Goal: Task Accomplishment & Management: Manage account settings

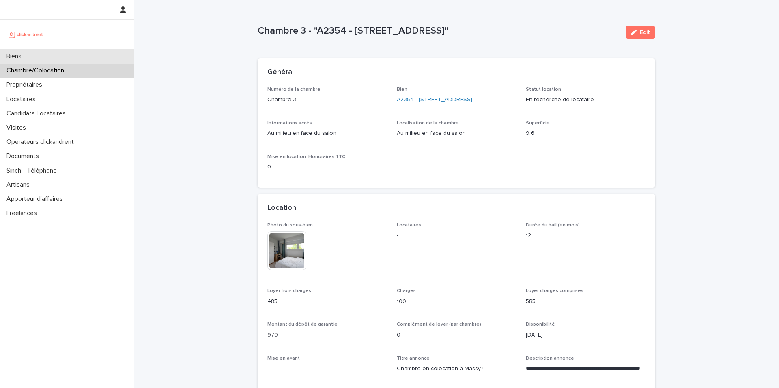
click at [97, 59] on div "Biens" at bounding box center [67, 56] width 134 height 14
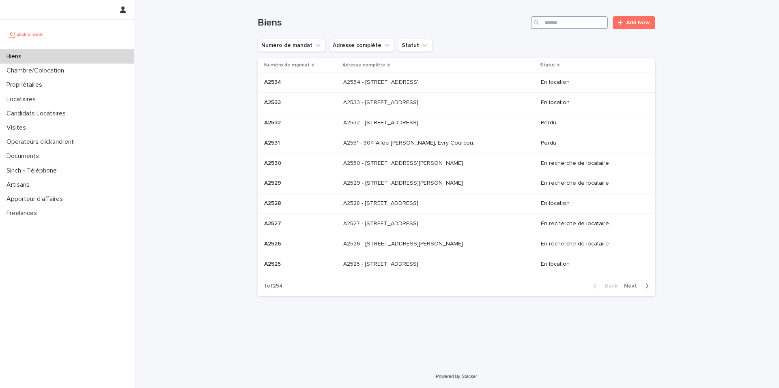
click at [579, 20] on input "Search" at bounding box center [568, 22] width 77 height 13
click at [94, 113] on div "Candidats Locataires" at bounding box center [67, 114] width 134 height 14
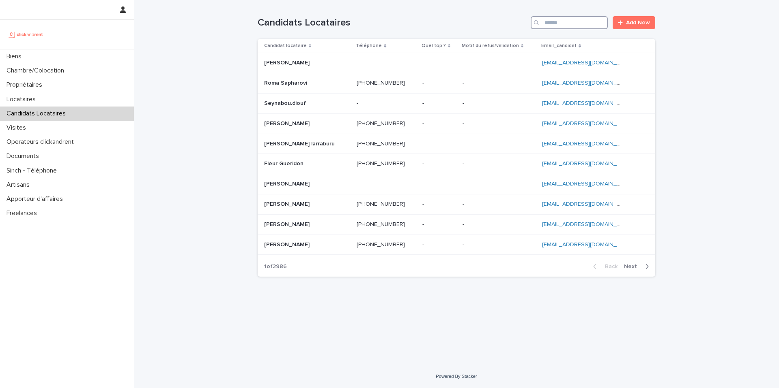
click at [562, 21] on input "Search" at bounding box center [568, 22] width 77 height 13
paste input "**********"
type input "**********"
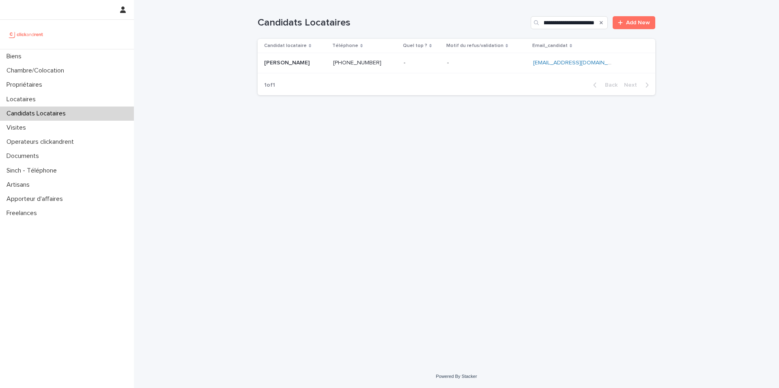
click at [498, 62] on p at bounding box center [486, 63] width 79 height 7
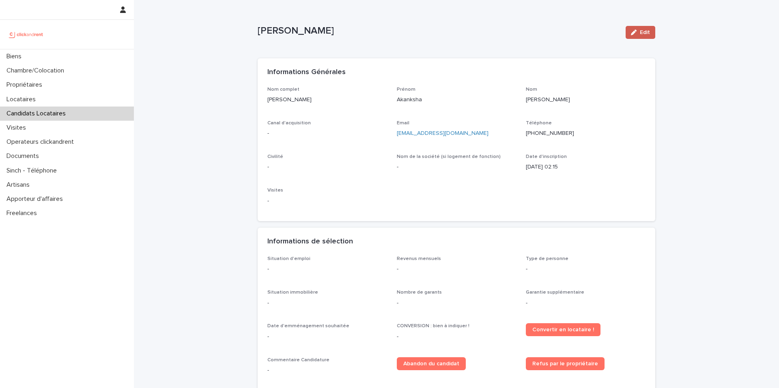
click at [648, 33] on span "Edit" at bounding box center [644, 33] width 10 height 6
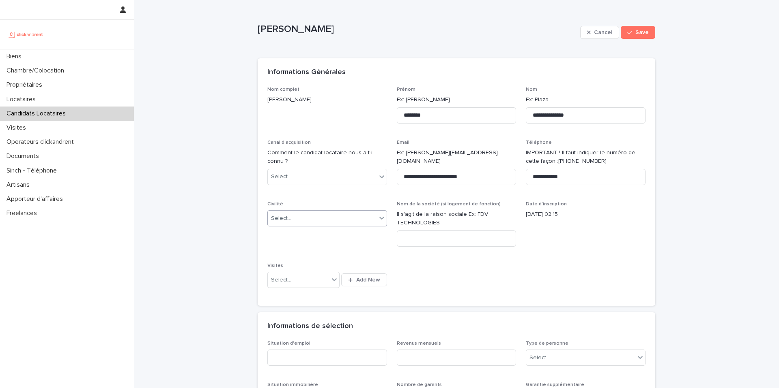
click at [329, 220] on div "Select..." at bounding box center [322, 218] width 109 height 13
click at [325, 235] on div "Madame" at bounding box center [327, 234] width 119 height 14
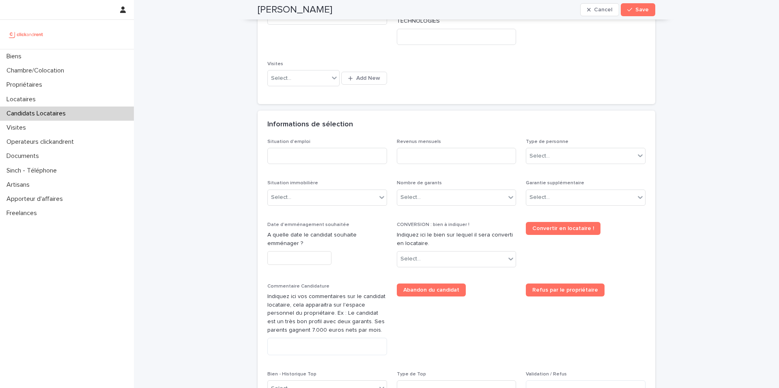
scroll to position [202, 0]
click at [314, 161] on input at bounding box center [327, 156] width 120 height 16
type input "********"
click at [446, 154] on input at bounding box center [457, 156] width 120 height 16
click at [438, 157] on input at bounding box center [457, 156] width 120 height 16
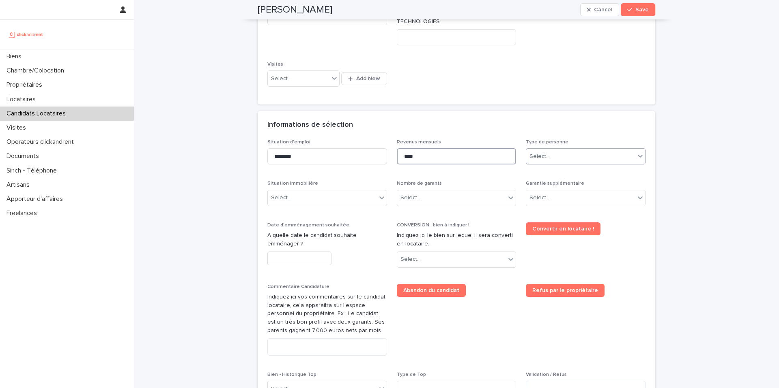
type input "****"
click at [592, 162] on div "Select..." at bounding box center [580, 156] width 109 height 13
click at [581, 175] on div "Particulier" at bounding box center [585, 172] width 119 height 14
click at [344, 201] on div "Select..." at bounding box center [322, 197] width 109 height 13
click at [329, 231] on div "Locataire" at bounding box center [327, 228] width 119 height 14
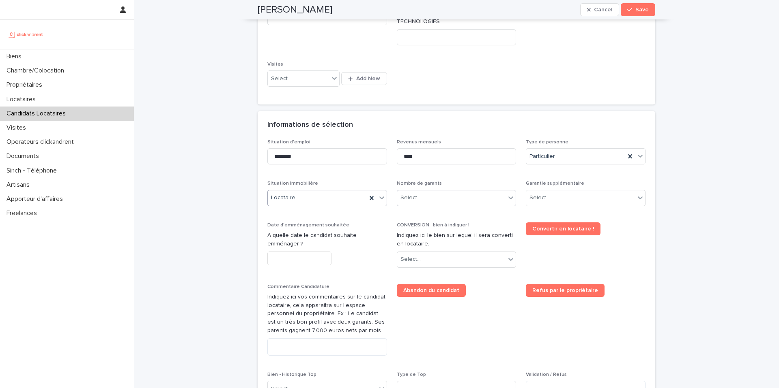
click at [441, 195] on div "Select..." at bounding box center [451, 197] width 109 height 13
click at [437, 215] on div "Pas de garant Personne Physique" at bounding box center [456, 214] width 119 height 14
click at [566, 190] on div "Select..." at bounding box center [586, 198] width 120 height 16
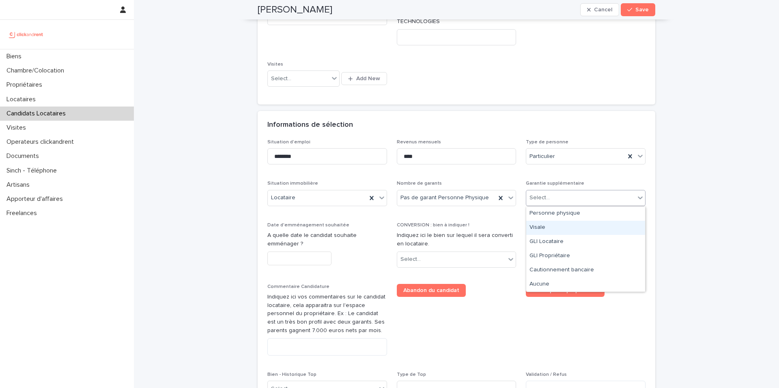
click at [562, 228] on div "Visale" at bounding box center [585, 228] width 119 height 14
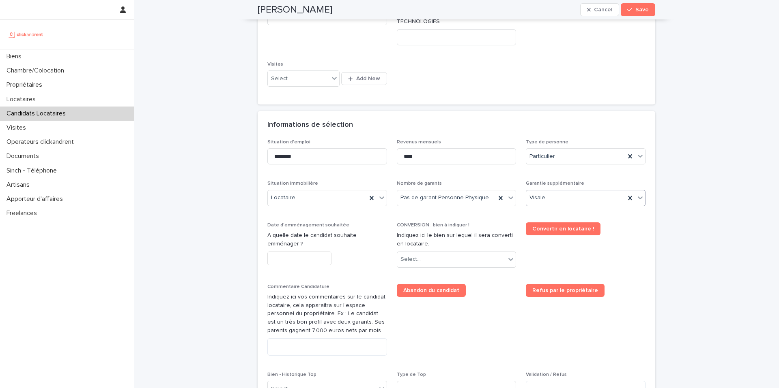
click at [324, 259] on input "text" at bounding box center [299, 259] width 64 height 14
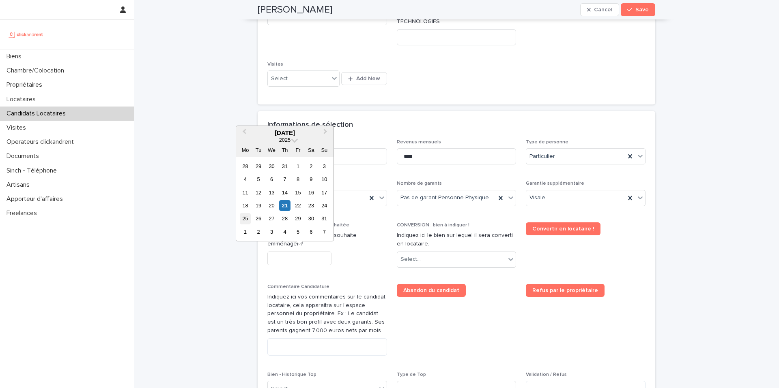
click at [243, 221] on div "25" at bounding box center [245, 218] width 11 height 11
type input "*********"
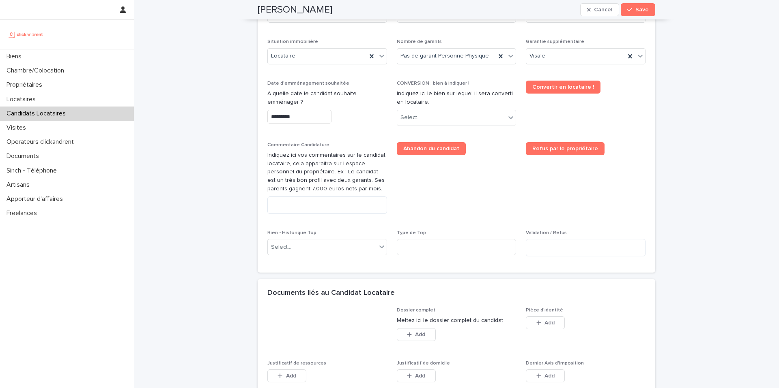
scroll to position [345, 0]
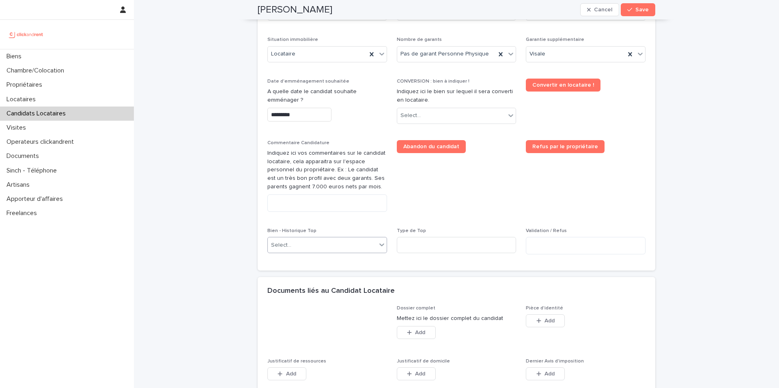
click at [315, 247] on div "Select..." at bounding box center [322, 245] width 109 height 13
click at [450, 118] on div "Select..." at bounding box center [451, 115] width 109 height 13
type input "*****"
click at [458, 132] on div "A2354 - [STREET_ADDRESS]" at bounding box center [456, 131] width 119 height 14
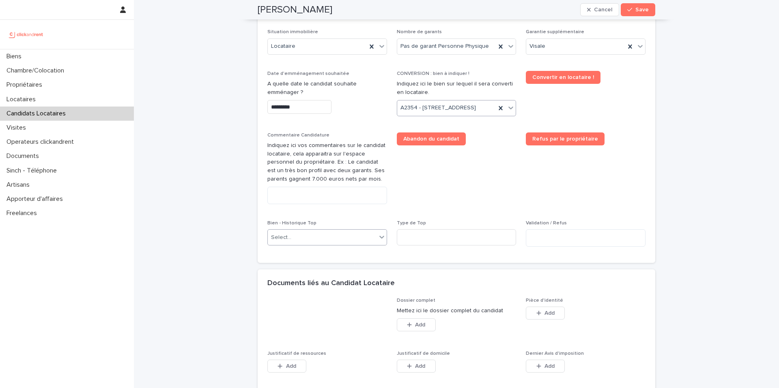
click at [317, 245] on div "Select..." at bounding box center [322, 237] width 109 height 13
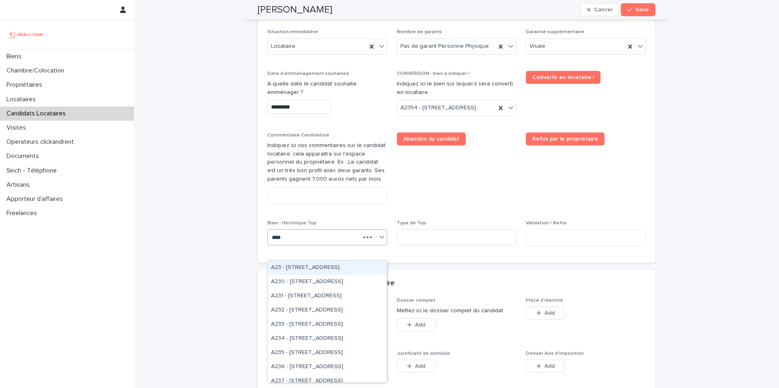
type input "*****"
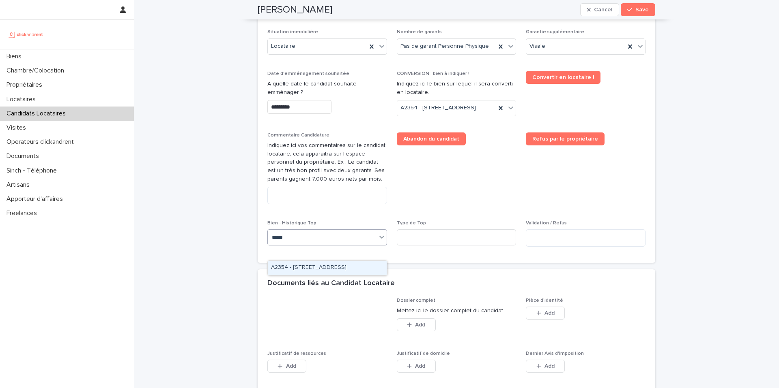
click at [330, 268] on div "A2354 - [STREET_ADDRESS]" at bounding box center [327, 268] width 119 height 14
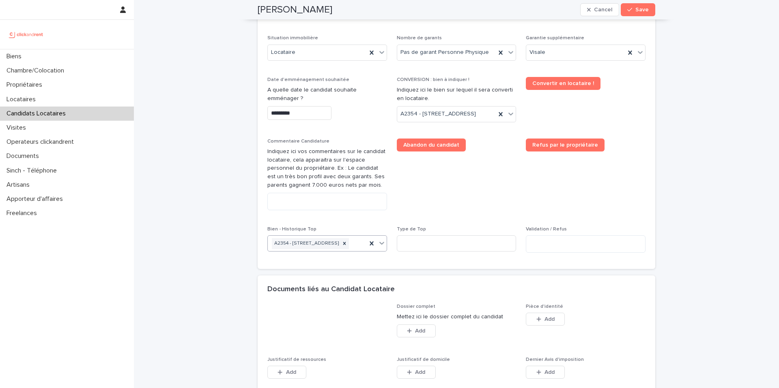
scroll to position [348, 0]
click at [297, 210] on textarea at bounding box center [327, 201] width 120 height 17
paste textarea "**********"
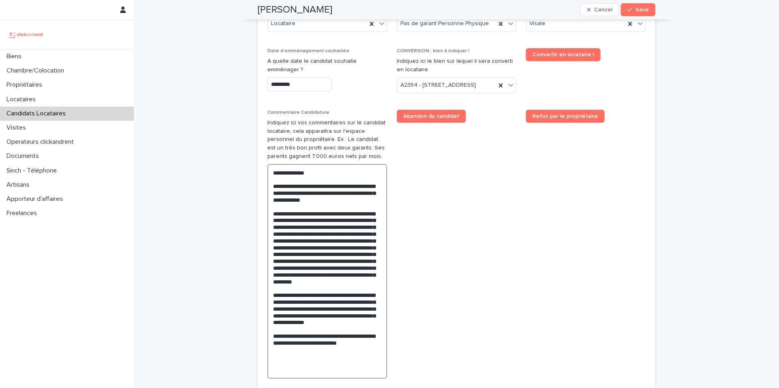
drag, startPoint x: 273, startPoint y: 200, endPoint x: 268, endPoint y: 184, distance: 17.6
click at [268, 184] on textarea "**********" at bounding box center [327, 271] width 120 height 215
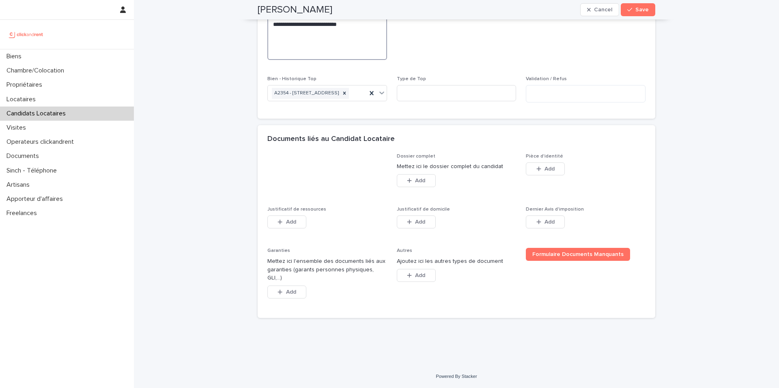
scroll to position [697, 0]
type textarea "**********"
click at [546, 176] on button "Add" at bounding box center [545, 169] width 39 height 13
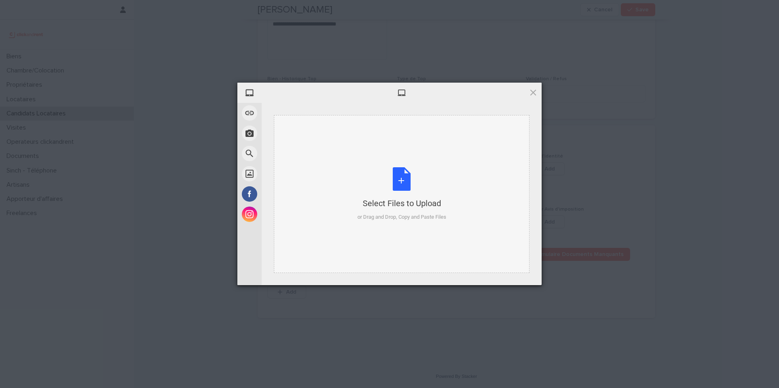
click at [412, 176] on div "Select Files to Upload or Drag and Drop, Copy and Paste Files" at bounding box center [401, 194] width 89 height 54
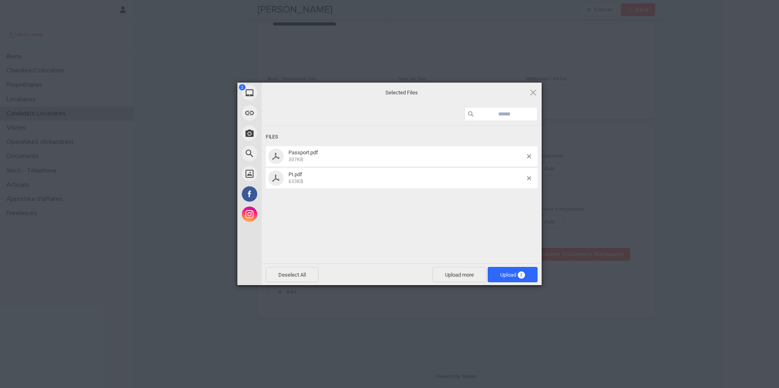
click at [533, 277] on span "Upload 2" at bounding box center [512, 274] width 50 height 15
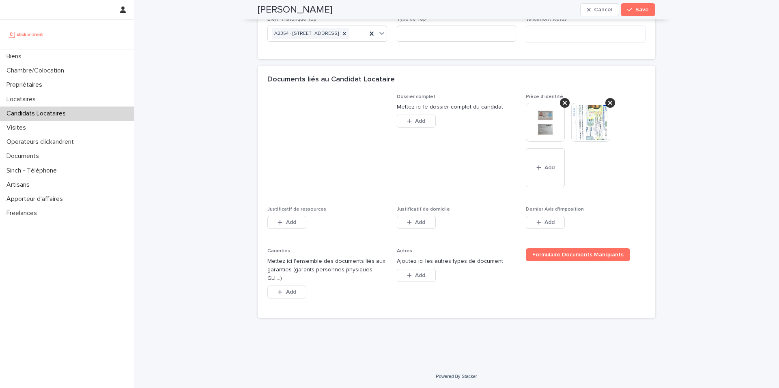
scroll to position [743, 0]
click at [422, 225] on span "Add" at bounding box center [420, 223] width 10 height 6
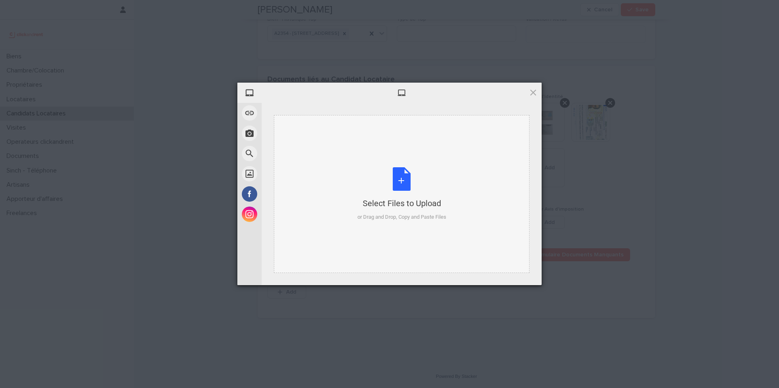
click at [405, 181] on div "Select Files to Upload or Drag and Drop, Copy and Paste Files" at bounding box center [401, 194] width 89 height 54
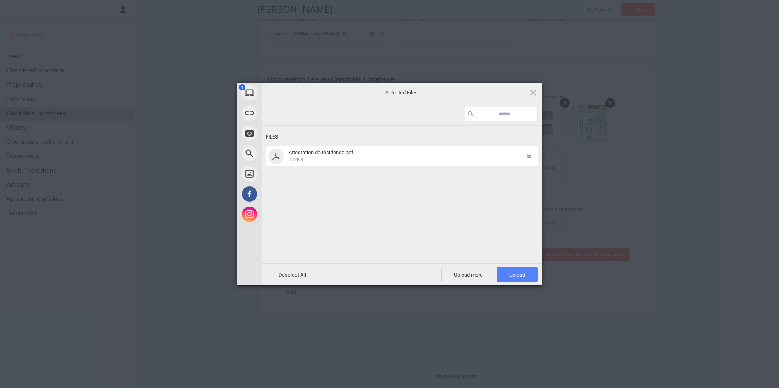
click at [514, 274] on span "Upload 1" at bounding box center [517, 275] width 16 height 6
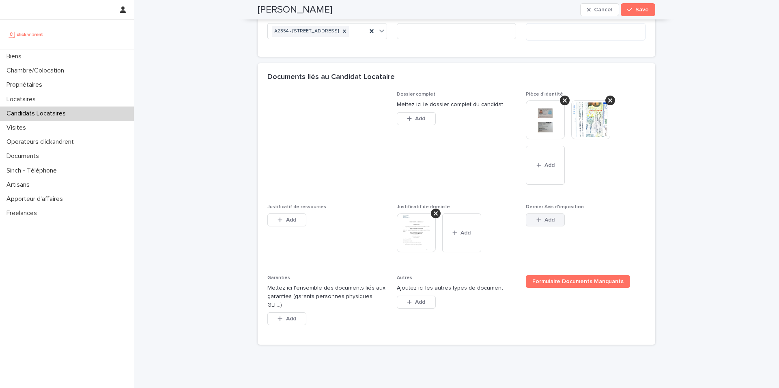
click at [543, 223] on div "button" at bounding box center [540, 220] width 8 height 6
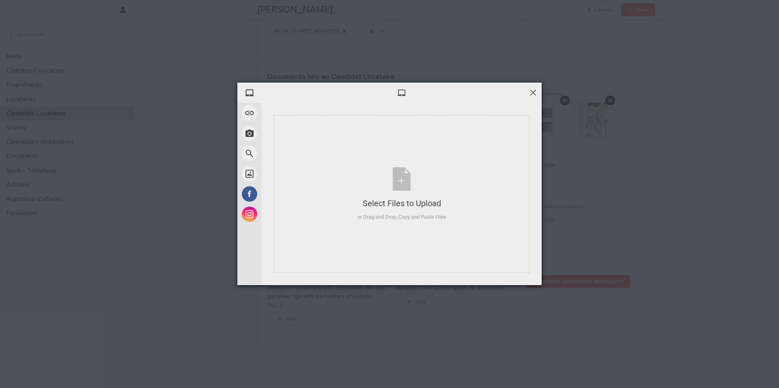
click at [534, 94] on span at bounding box center [532, 92] width 9 height 9
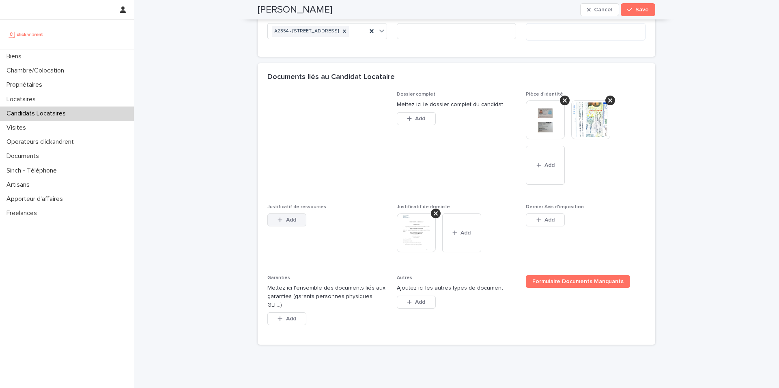
click at [294, 223] on span "Add" at bounding box center [291, 220] width 10 height 6
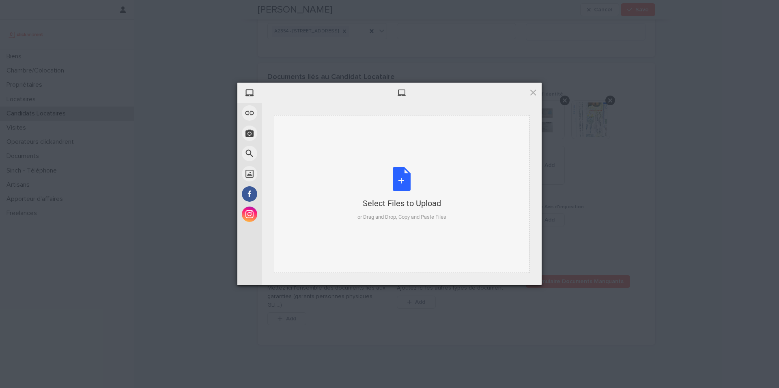
click at [402, 178] on div "Select Files to Upload or Drag and Drop, Copy and Paste Files" at bounding box center [401, 194] width 89 height 54
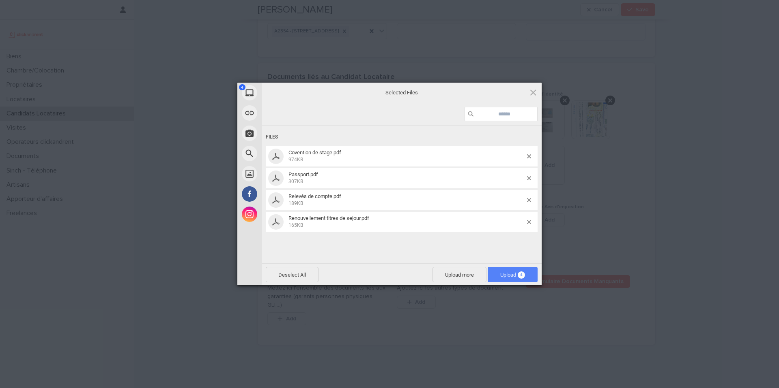
click at [519, 273] on span "4" at bounding box center [520, 275] width 7 height 7
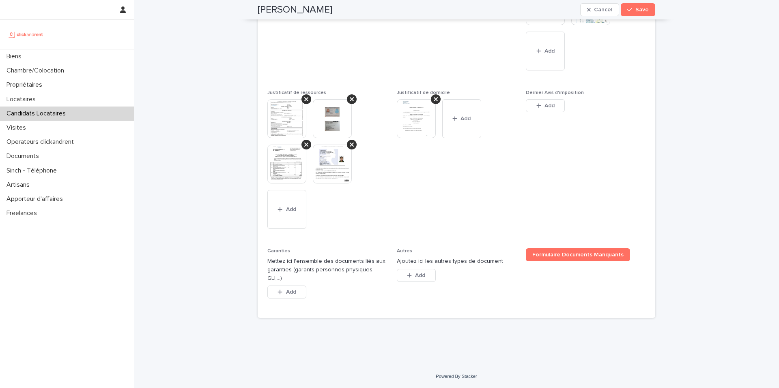
scroll to position [873, 0]
click at [282, 295] on icon "button" at bounding box center [279, 293] width 5 height 6
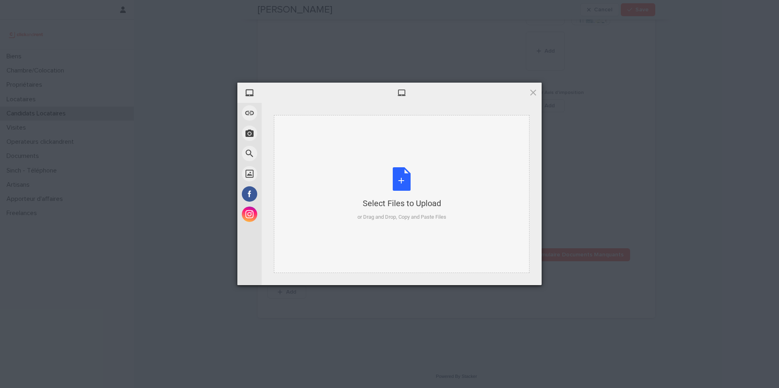
click at [397, 187] on div "Select Files to Upload or Drag and Drop, Copy and Paste Files" at bounding box center [401, 194] width 89 height 54
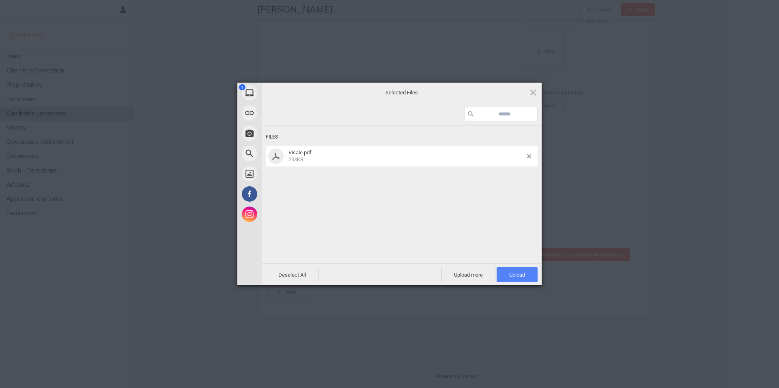
click at [524, 275] on span "Upload 1" at bounding box center [517, 275] width 16 height 6
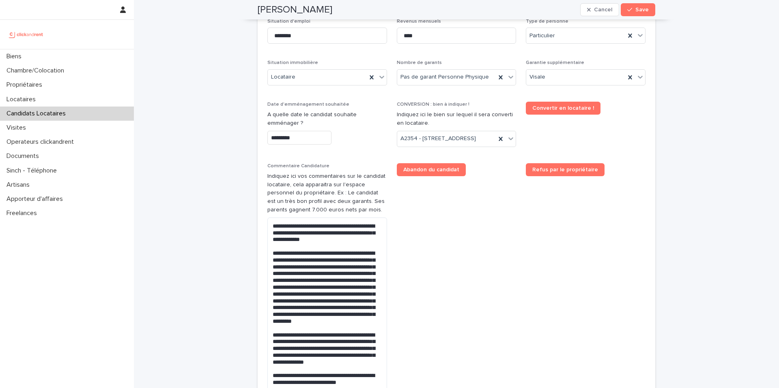
scroll to position [0, 0]
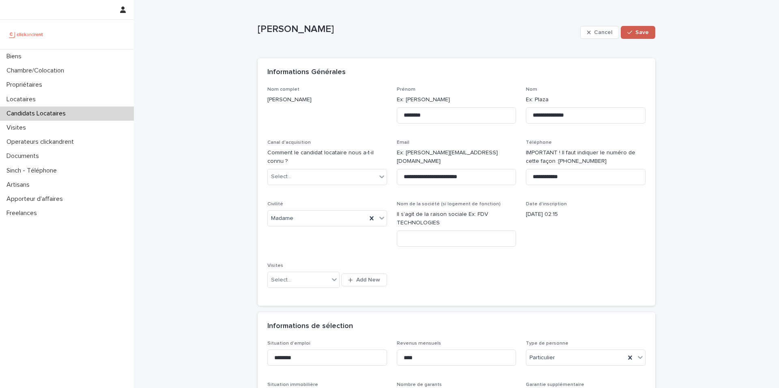
click at [641, 33] on span "Save" at bounding box center [641, 33] width 13 height 6
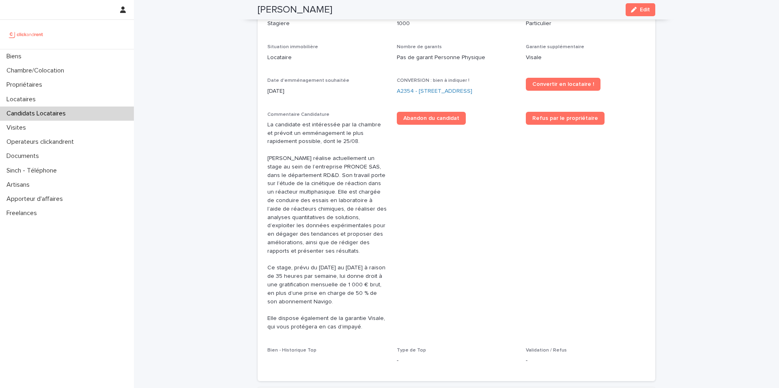
scroll to position [247, 0]
click at [332, 11] on h2 "[PERSON_NAME]" at bounding box center [294, 10] width 75 height 12
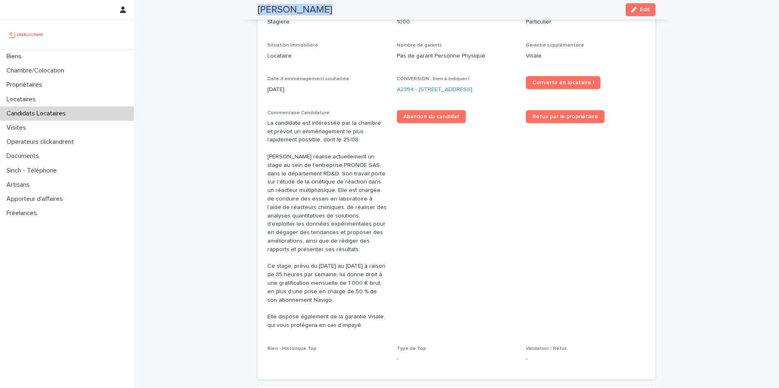
copy div "Akanksha Muniswamy sagar Edit"
click at [472, 92] on link "A2354 - [STREET_ADDRESS]" at bounding box center [434, 90] width 75 height 9
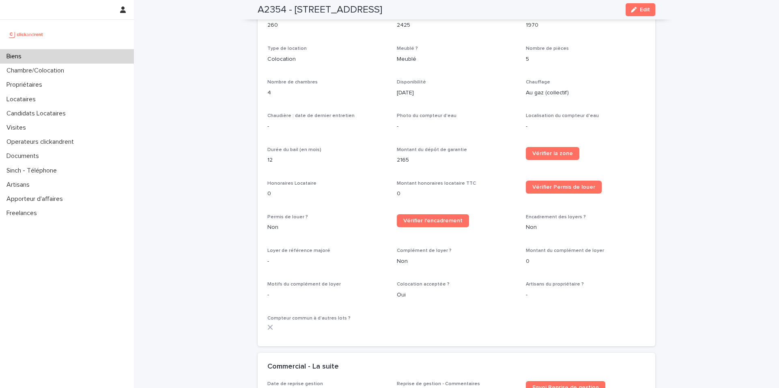
scroll to position [2190, 0]
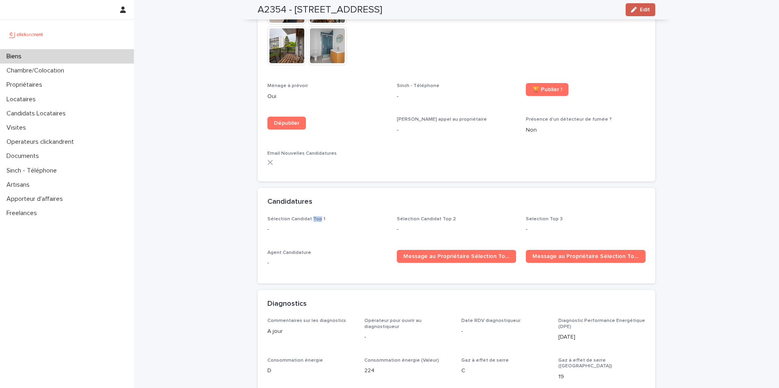
click at [645, 8] on span "Edit" at bounding box center [644, 10] width 10 height 6
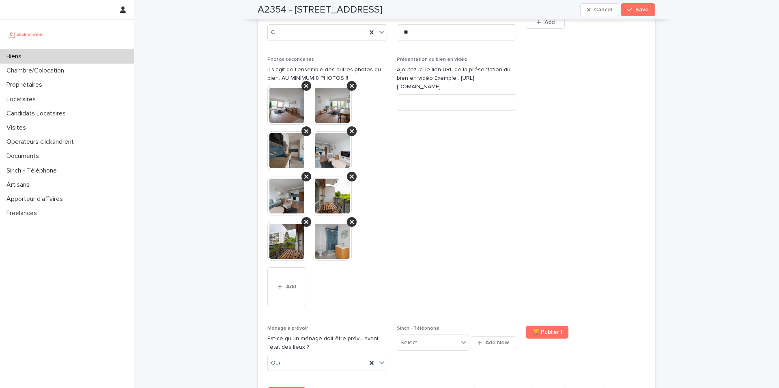
scroll to position [3622, 0]
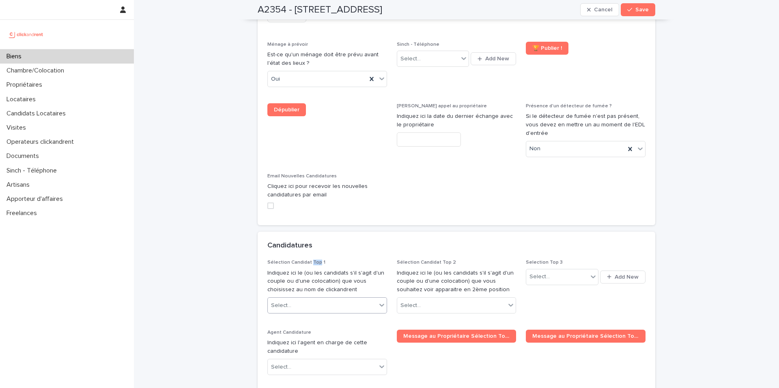
click at [357, 299] on div "Select..." at bounding box center [322, 305] width 109 height 13
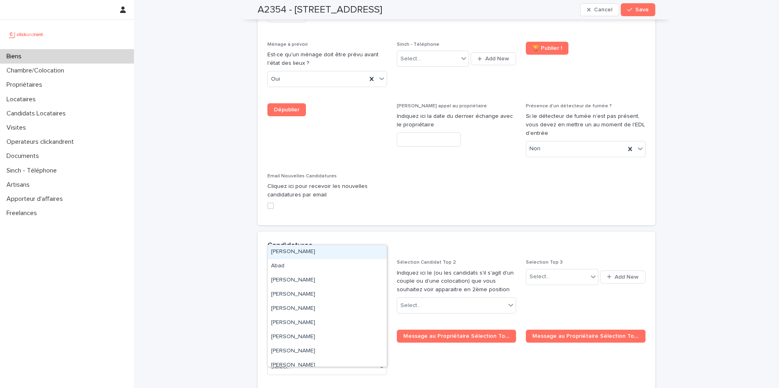
paste input "**********"
type input "**********"
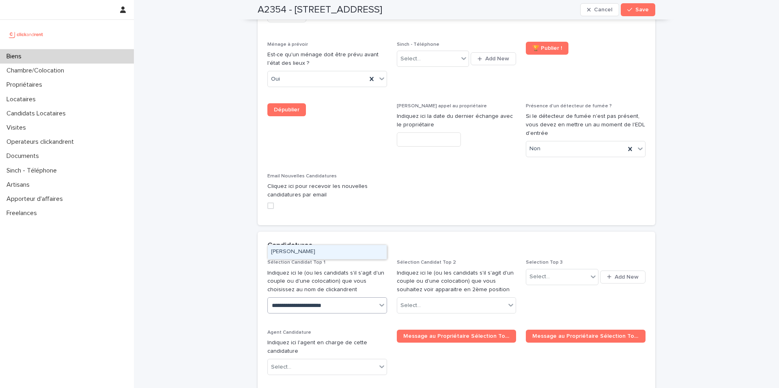
click at [342, 253] on div "[PERSON_NAME]" at bounding box center [327, 252] width 119 height 14
click at [642, 9] on span "Save" at bounding box center [641, 10] width 13 height 6
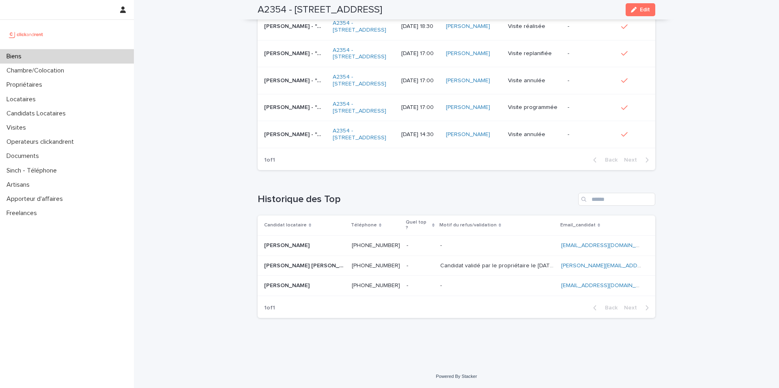
scroll to position [2190, 0]
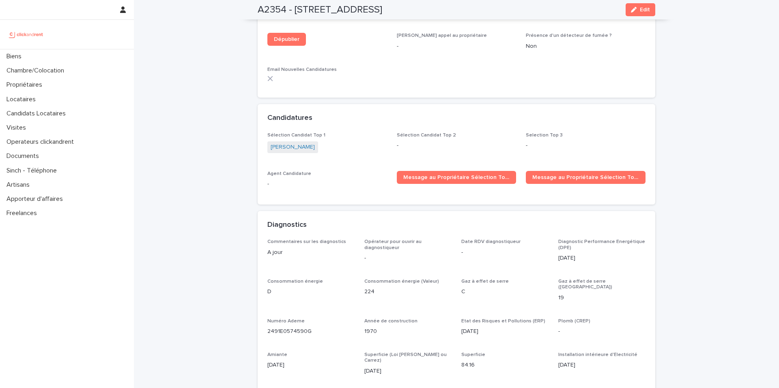
scroll to position [2272, 0]
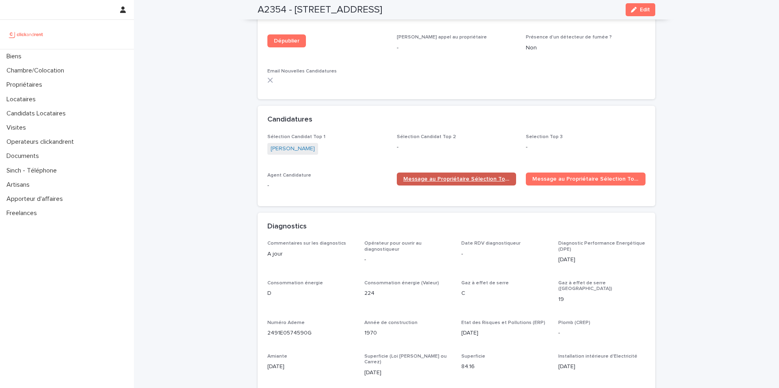
click at [485, 176] on span "Message au Propriétaire Sélection Top 1" at bounding box center [456, 179] width 107 height 6
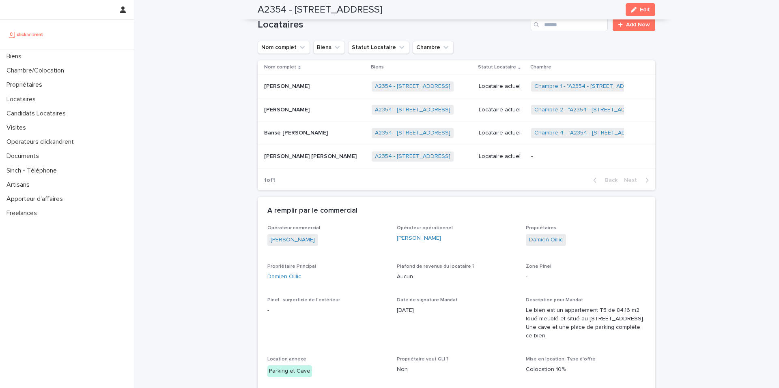
scroll to position [458, 0]
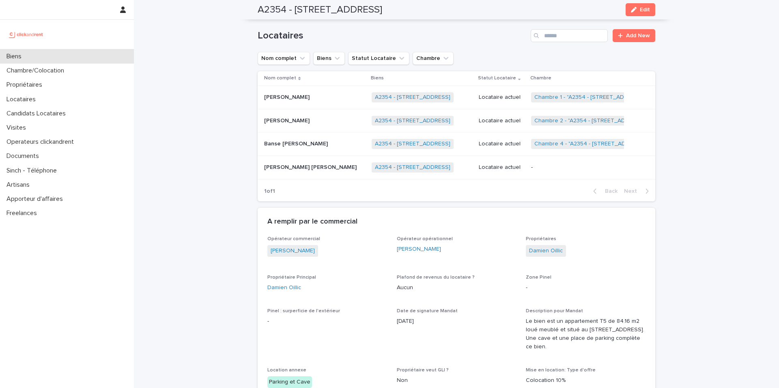
click at [106, 58] on div "Biens" at bounding box center [67, 56] width 134 height 14
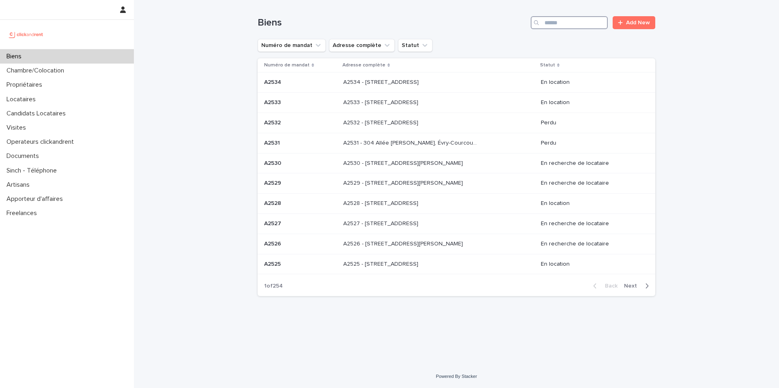
click at [573, 24] on input "Search" at bounding box center [568, 22] width 77 height 13
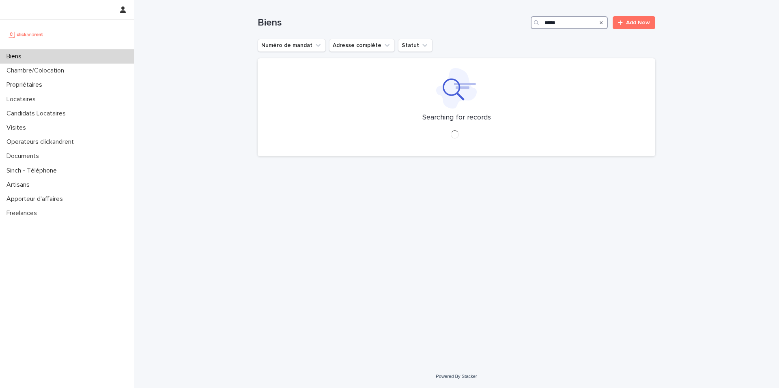
type input "*****"
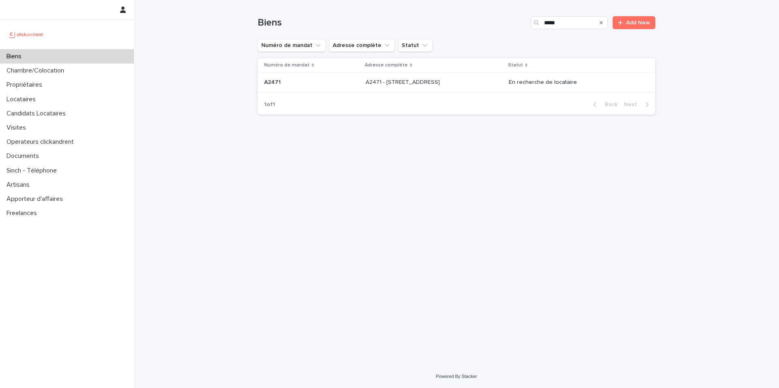
click at [460, 87] on div "A2471 - [STREET_ADDRESS] - [STREET_ADDRESS]" at bounding box center [433, 82] width 137 height 13
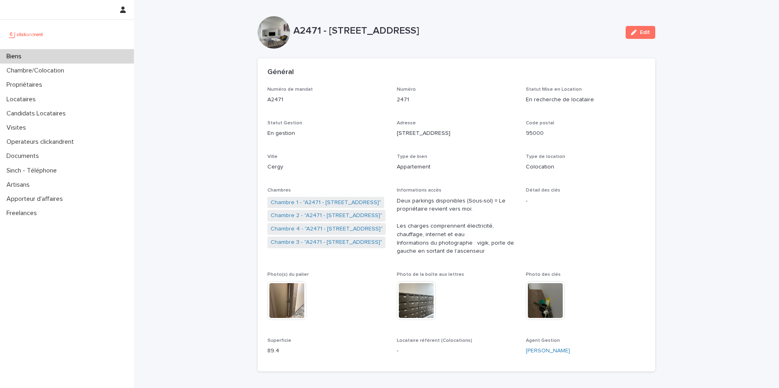
click at [383, 33] on p "A2471 - [STREET_ADDRESS]" at bounding box center [456, 31] width 326 height 12
copy div "A2471 - [STREET_ADDRESS] Edit Sorry, there was an error saving your record. Ple…"
click at [493, 38] on div "A2471 - [STREET_ADDRESS]" at bounding box center [456, 32] width 326 height 15
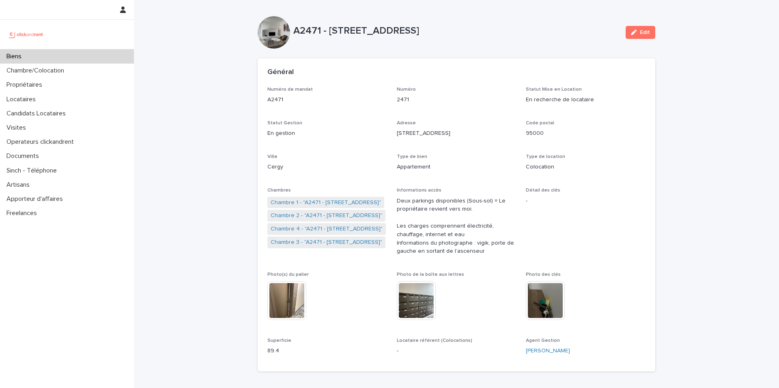
drag, startPoint x: 493, startPoint y: 27, endPoint x: 328, endPoint y: 28, distance: 164.2
click at [328, 28] on p "A2471 - [STREET_ADDRESS]" at bounding box center [456, 31] width 326 height 12
copy p "[STREET_ADDRESS]"
click at [313, 200] on link "Chambre 1 - "A2471 - [STREET_ADDRESS]"" at bounding box center [325, 203] width 110 height 9
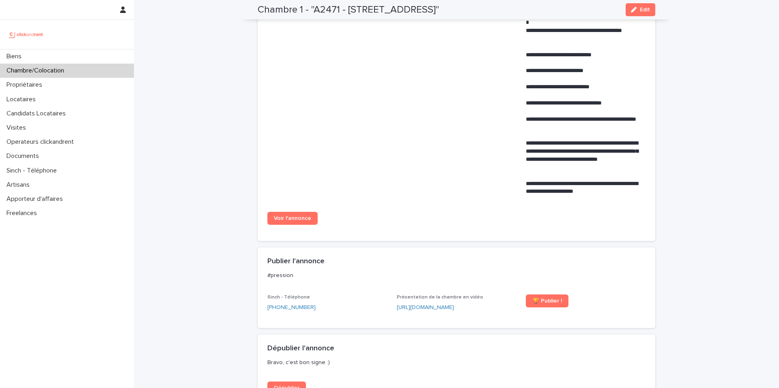
scroll to position [496, 0]
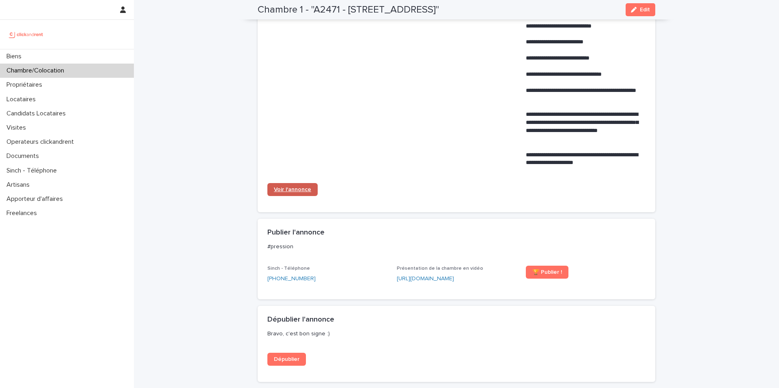
click at [301, 190] on span "Voir l'annonce" at bounding box center [292, 190] width 37 height 6
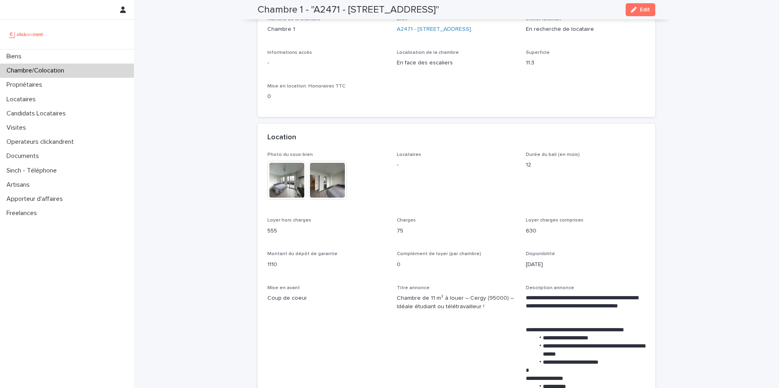
scroll to position [0, 0]
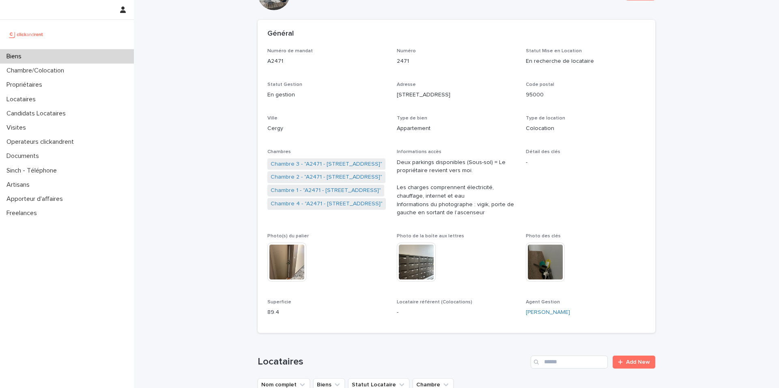
scroll to position [39, 0]
click at [342, 163] on link "Chambre 3 - "A2471 - [STREET_ADDRESS]"" at bounding box center [326, 163] width 112 height 9
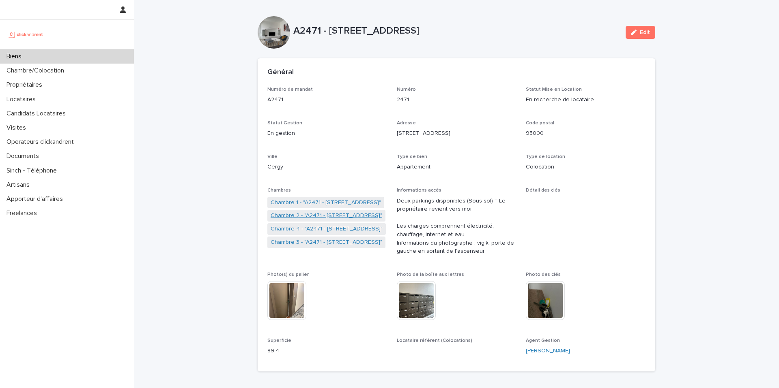
click at [313, 217] on link "Chambre 2 - "A2471 - [STREET_ADDRESS]"" at bounding box center [326, 216] width 112 height 9
click at [345, 228] on link "Chambre 3 - "A2471 - [STREET_ADDRESS]"" at bounding box center [326, 229] width 112 height 9
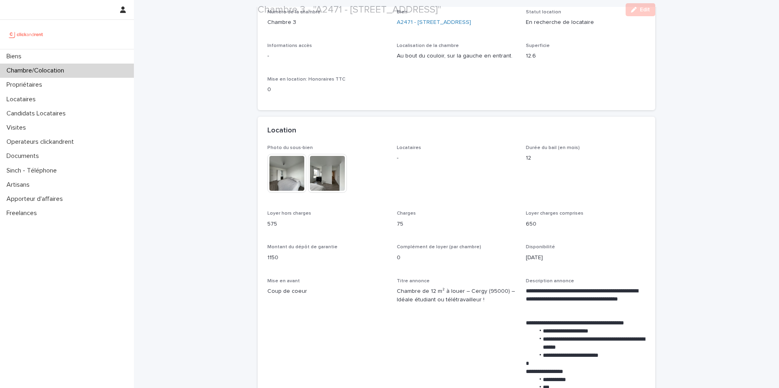
scroll to position [89, 0]
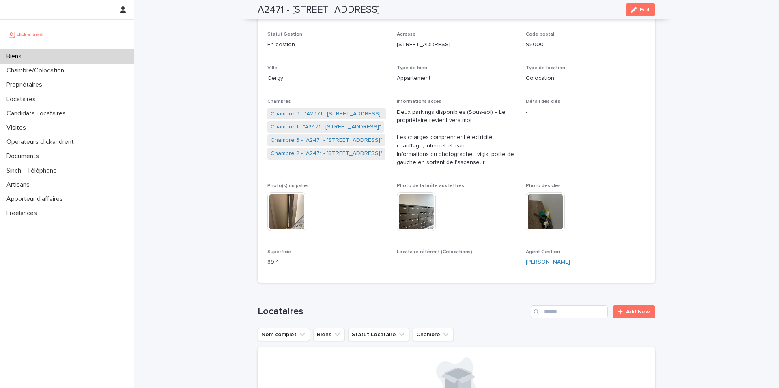
click at [306, 153] on link "Chambre 2 - "A2471 - [STREET_ADDRESS]"" at bounding box center [326, 154] width 112 height 9
click at [311, 116] on link "Chambre 4 - "A2471 - [STREET_ADDRESS]"" at bounding box center [326, 114] width 112 height 9
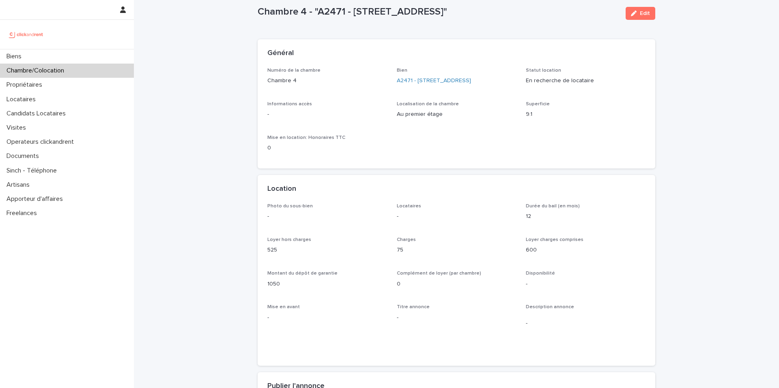
scroll to position [28, 0]
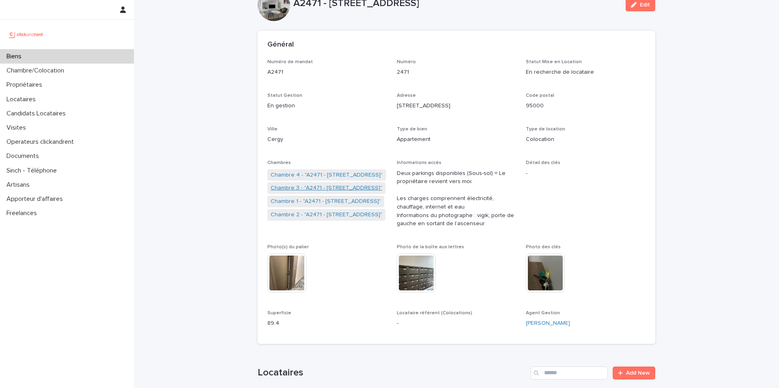
click at [333, 191] on link "Chambre 3 - "A2471 - [STREET_ADDRESS]"" at bounding box center [326, 188] width 112 height 9
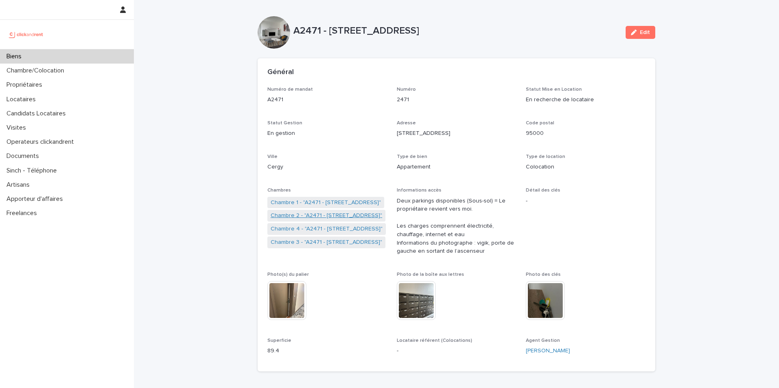
click at [308, 216] on link "Chambre 2 - "A2471 - [STREET_ADDRESS]"" at bounding box center [326, 216] width 112 height 9
click at [323, 200] on link "Chambre 1 - "A2471 - [STREET_ADDRESS]"" at bounding box center [325, 203] width 110 height 9
click at [329, 238] on link "Chambre 2 - "A2471 - [STREET_ADDRESS]"" at bounding box center [326, 242] width 112 height 9
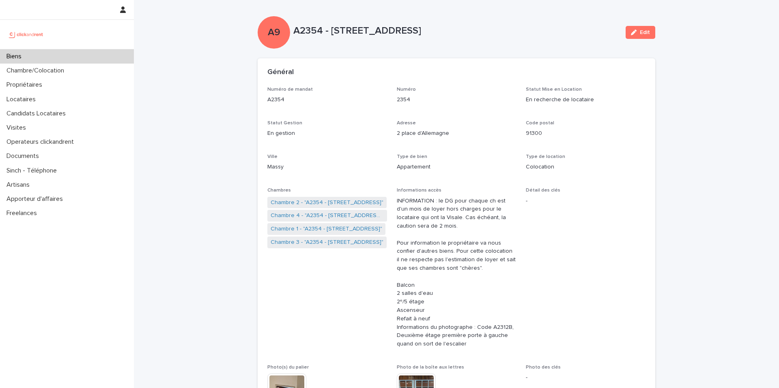
click at [75, 54] on div "Biens" at bounding box center [67, 56] width 134 height 14
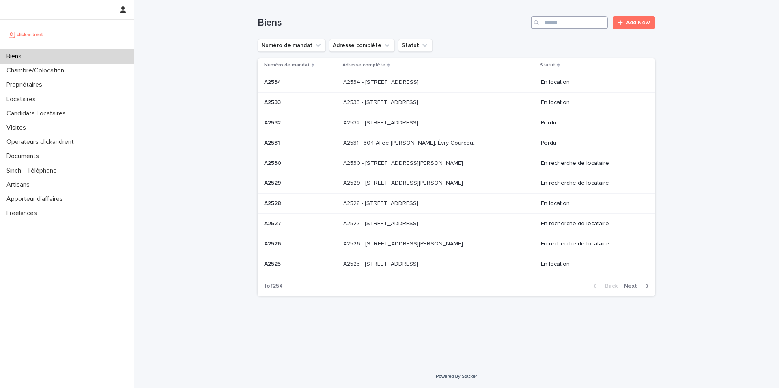
click at [554, 23] on input "Search" at bounding box center [568, 22] width 77 height 13
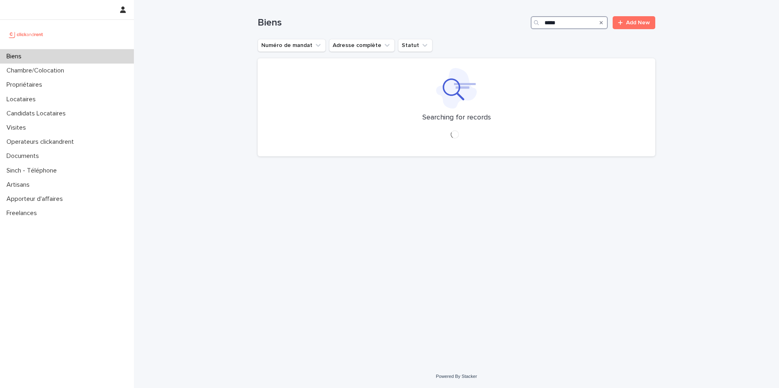
type input "*****"
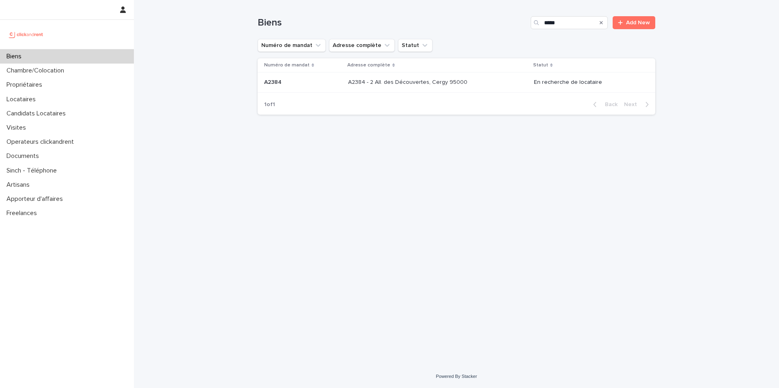
click at [469, 84] on p at bounding box center [415, 82] width 135 height 7
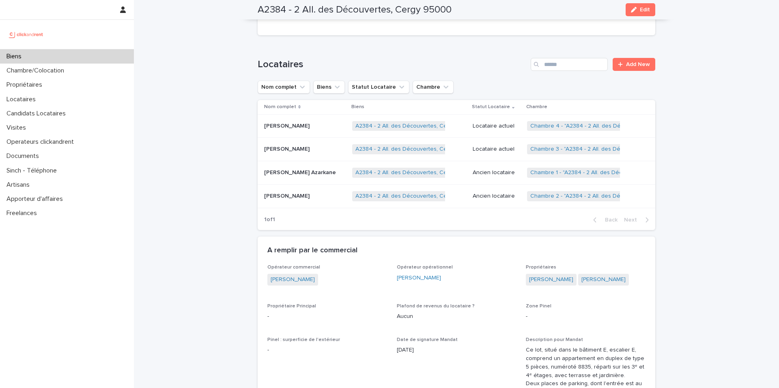
scroll to position [438, 0]
